Goal: Contribute content: Add original content to the website for others to see

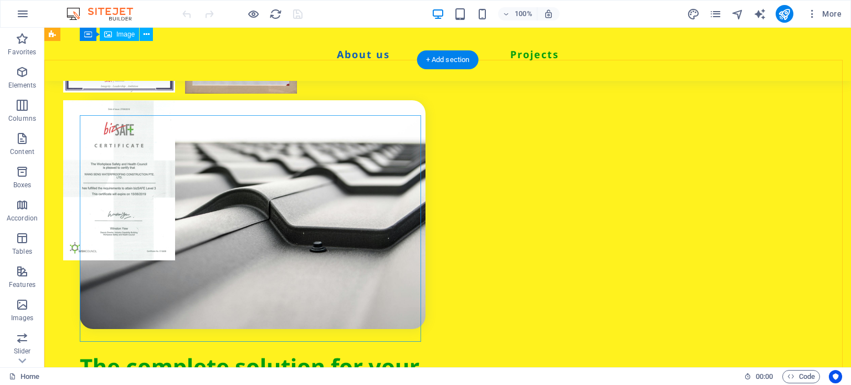
scroll to position [554, 0]
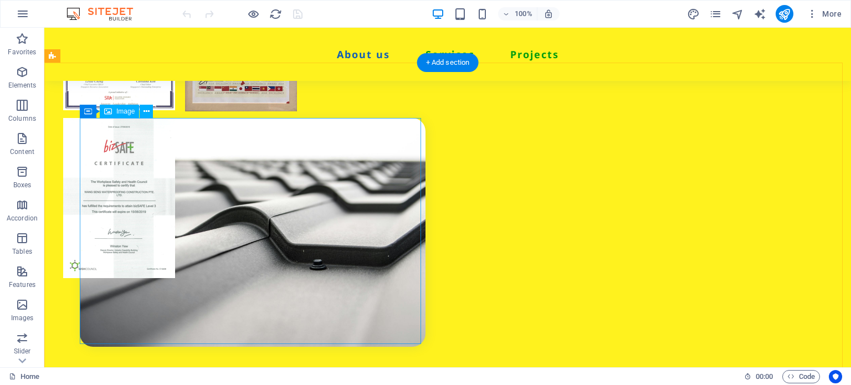
click at [339, 167] on figure at bounding box center [253, 232] width 346 height 229
select select "%"
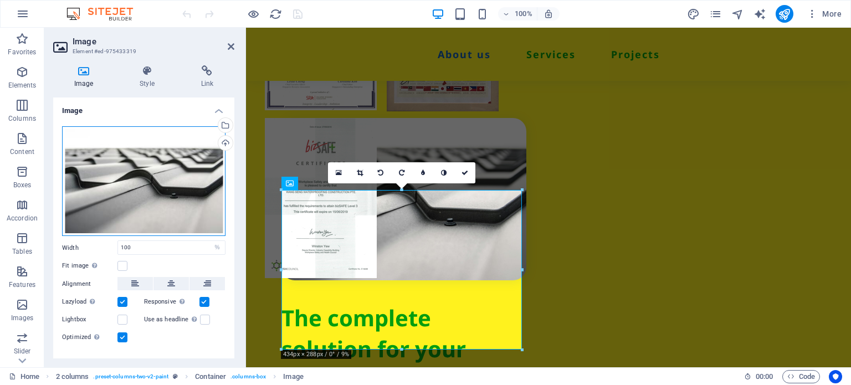
click at [186, 151] on div "Drag files here, click to choose files or select files from Files or our free s…" at bounding box center [144, 181] width 164 height 110
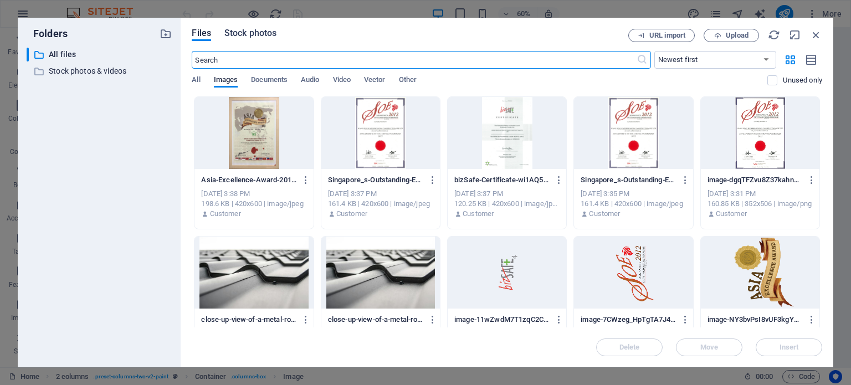
click at [247, 37] on span "Stock photos" at bounding box center [250, 33] width 52 height 13
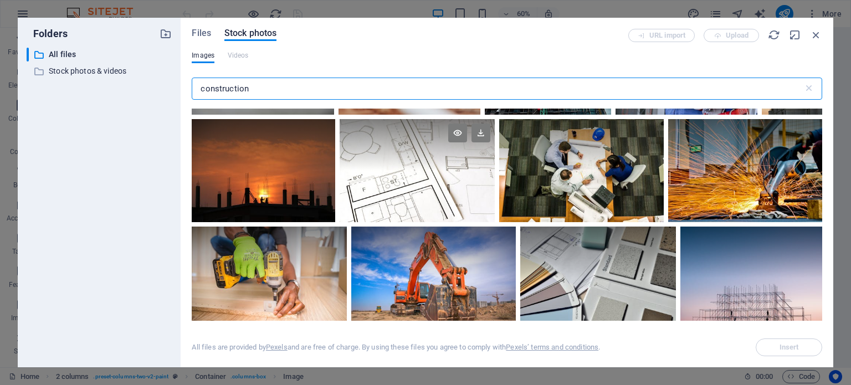
scroll to position [55, 0]
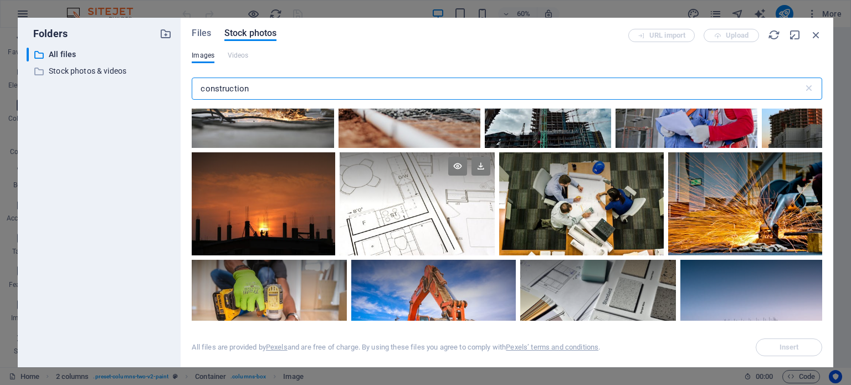
type input "construction"
click at [402, 191] on div at bounding box center [417, 178] width 155 height 52
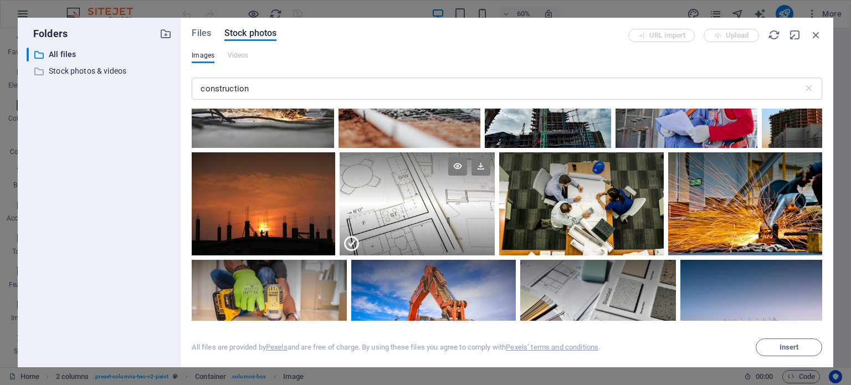
click at [402, 191] on div at bounding box center [417, 178] width 155 height 52
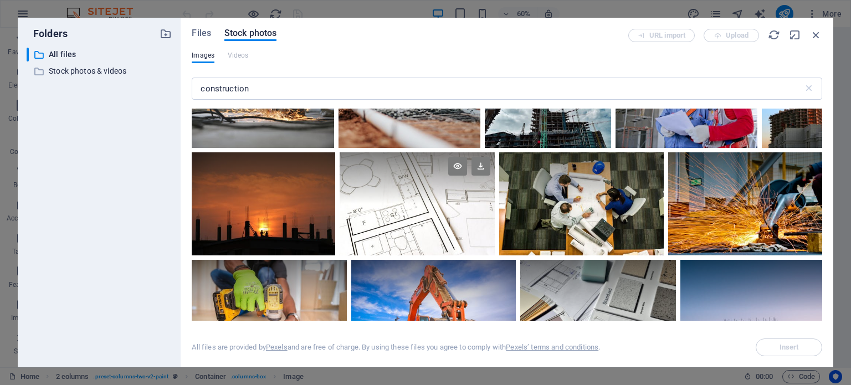
click at [402, 191] on div at bounding box center [417, 178] width 155 height 52
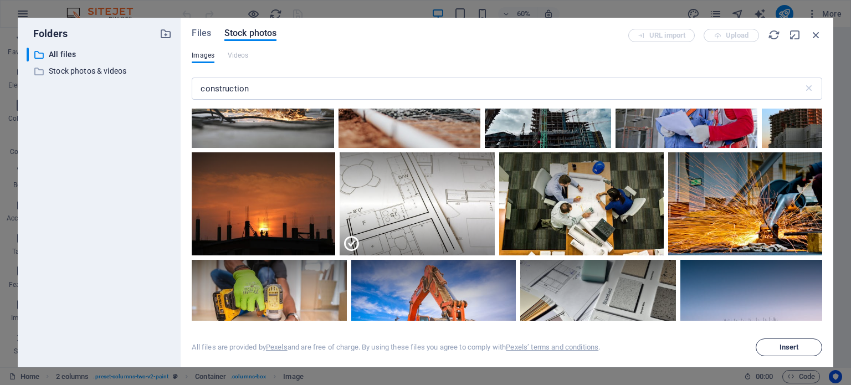
click at [809, 343] on button "Insert" at bounding box center [789, 348] width 67 height 18
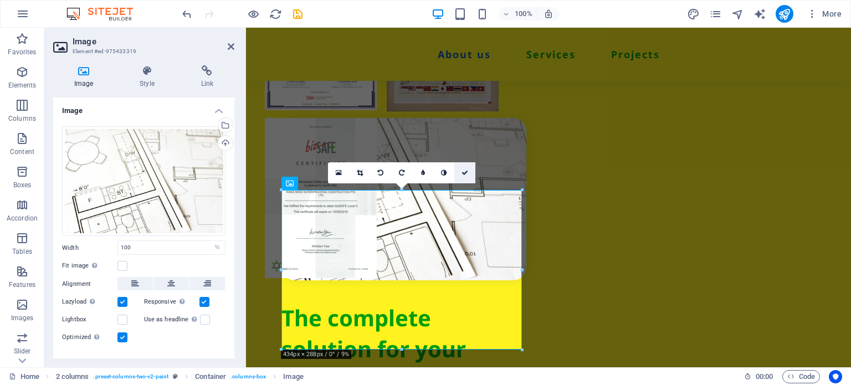
click at [464, 170] on icon at bounding box center [465, 173] width 7 height 7
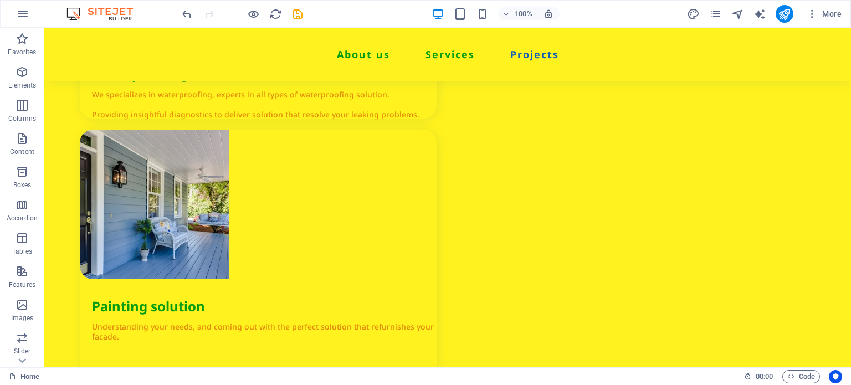
scroll to position [1441, 0]
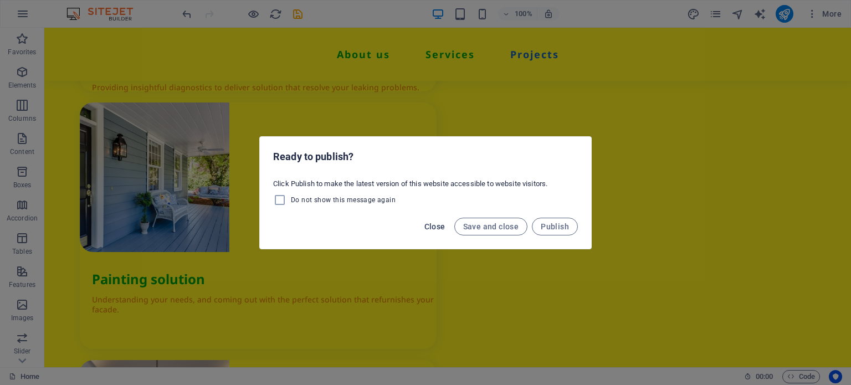
click at [443, 224] on span "Close" at bounding box center [435, 226] width 21 height 9
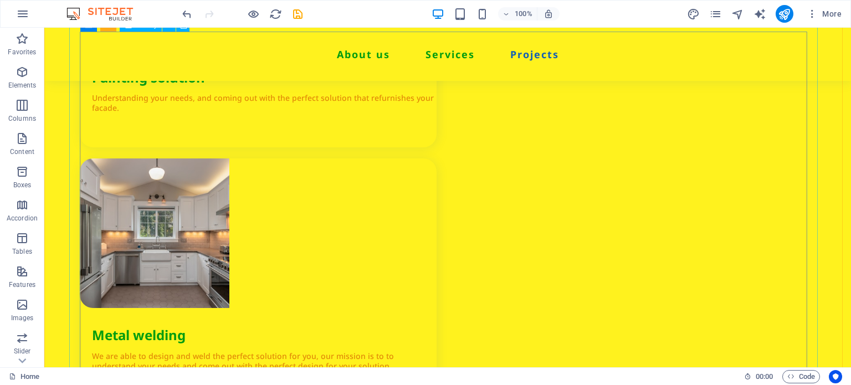
scroll to position [1774, 0]
